Goal: Find specific page/section: Find specific page/section

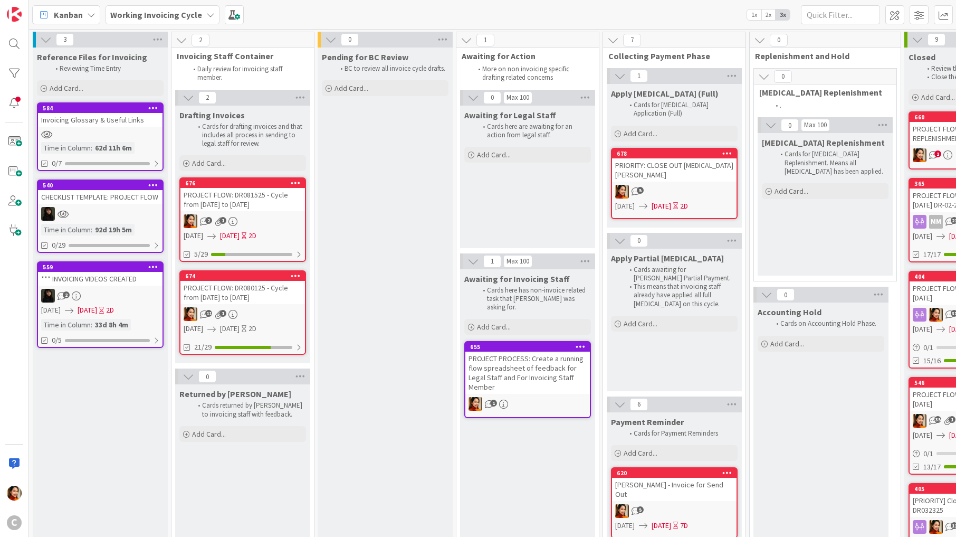
click at [261, 289] on div "PROJECT FLOW: DR080125 - Cycle from [DATE] to [DATE]" at bounding box center [242, 292] width 125 height 23
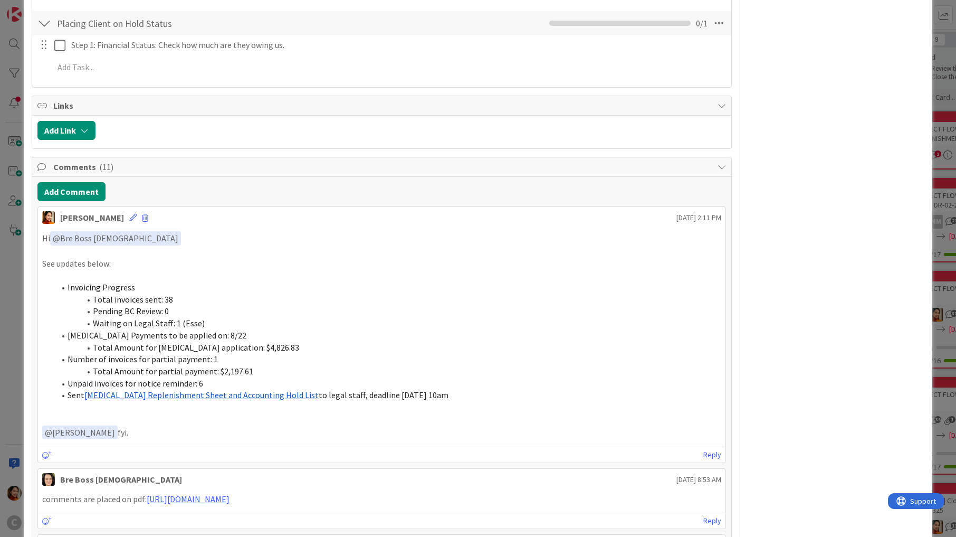
scroll to position [742, 0]
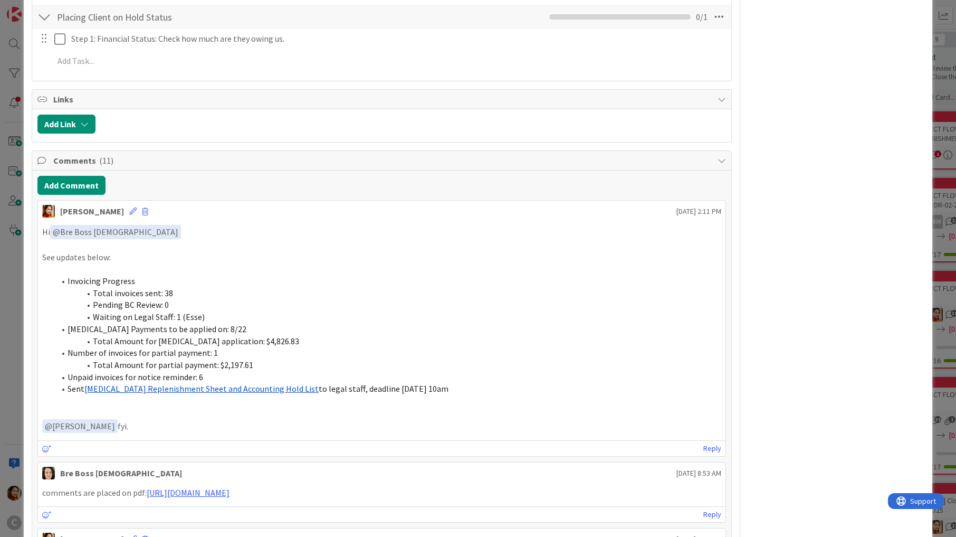
click at [8, 360] on div "ID 674 Working Invoicing Cycle Drafting Invoices Title 59 / 128 PROJECT FLOW: D…" at bounding box center [478, 268] width 956 height 537
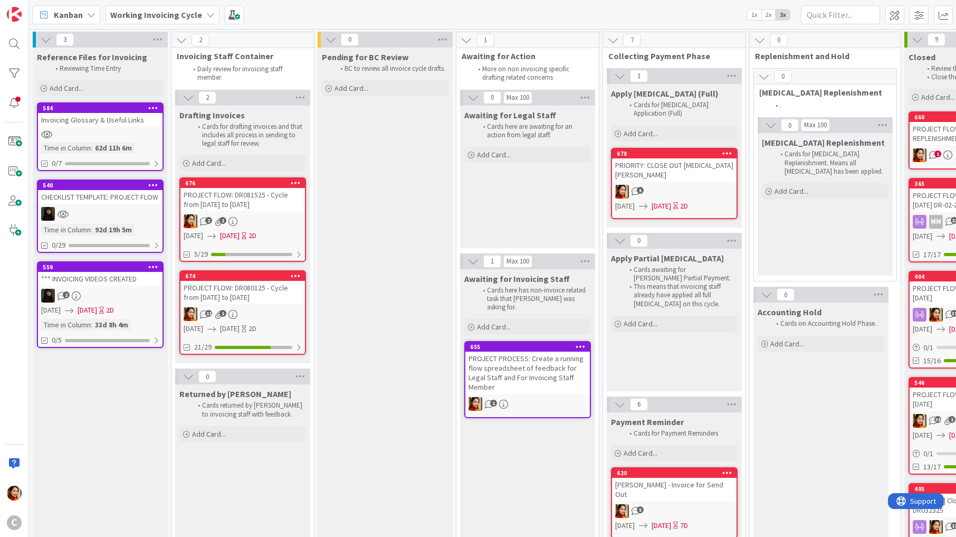
click at [252, 216] on div "2 1" at bounding box center [242, 221] width 125 height 14
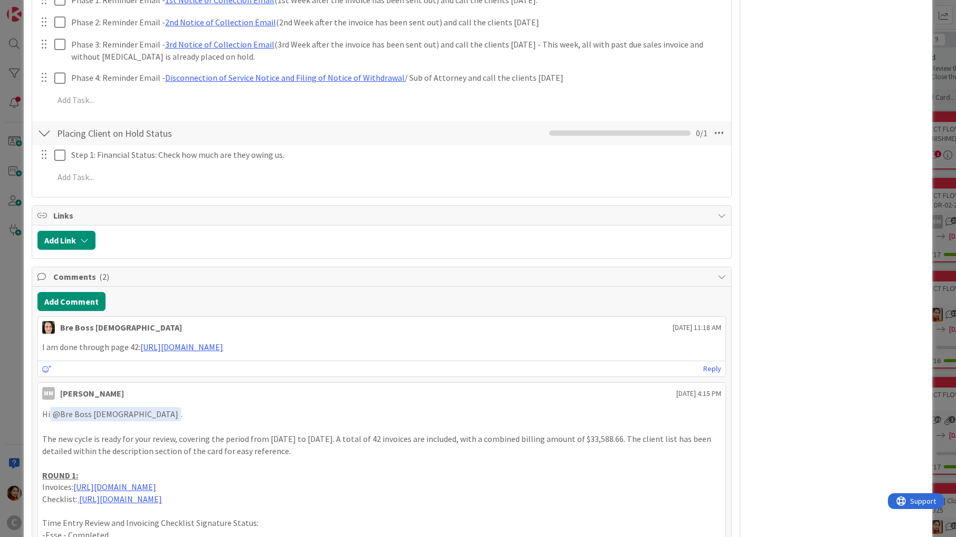
scroll to position [1300, 0]
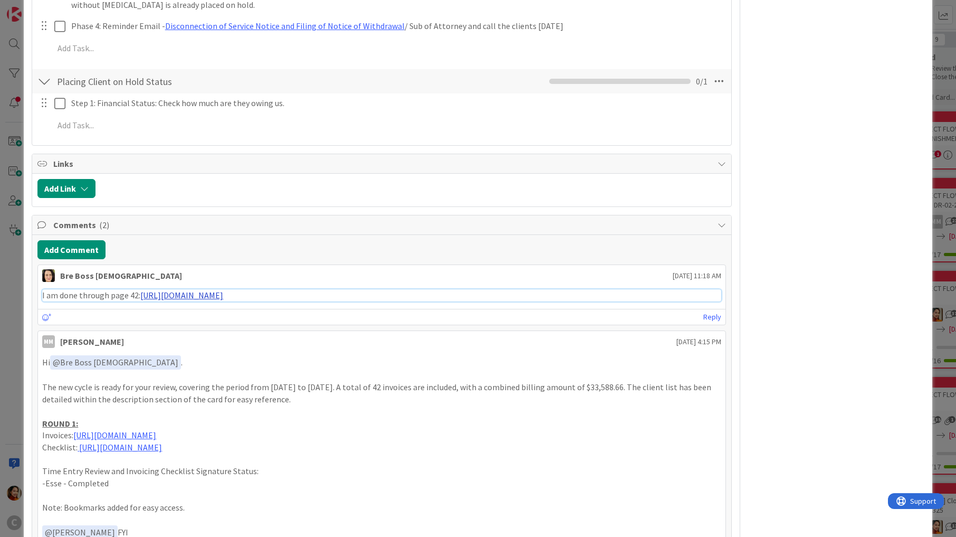
click at [220, 290] on link "[URL][DOMAIN_NAME]" at bounding box center [181, 295] width 83 height 11
